Goal: Information Seeking & Learning: Learn about a topic

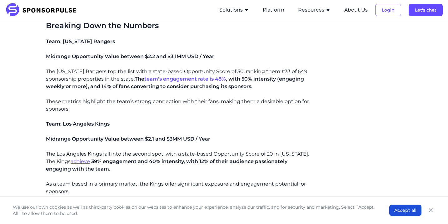
scroll to position [474, 0]
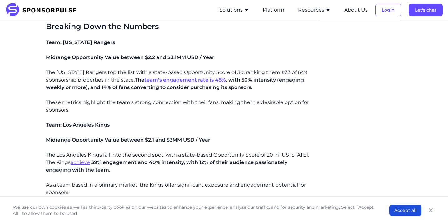
click at [120, 101] on p "These metrics highlight the team’s strong connection with their fans, making th…" at bounding box center [179, 106] width 266 height 15
click at [153, 101] on p "These metrics highlight the team’s strong connection with their fans, making th…" at bounding box center [179, 106] width 266 height 15
click at [192, 101] on p "These metrics highlight the team’s strong connection with their fans, making th…" at bounding box center [179, 106] width 266 height 15
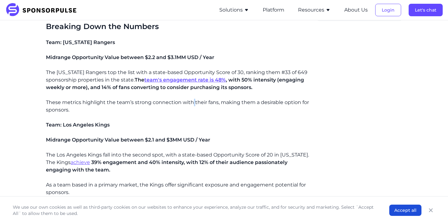
click at [192, 101] on p "These metrics highlight the team’s strong connection with their fans, making th…" at bounding box center [179, 106] width 266 height 15
click at [205, 102] on p "These metrics highlight the team’s strong connection with their fans, making th…" at bounding box center [179, 106] width 266 height 15
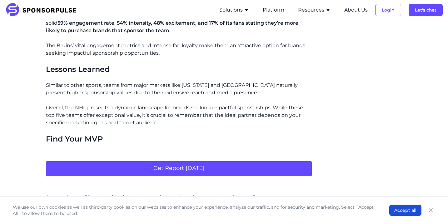
scroll to position [869, 0]
